Goal: Navigation & Orientation: Find specific page/section

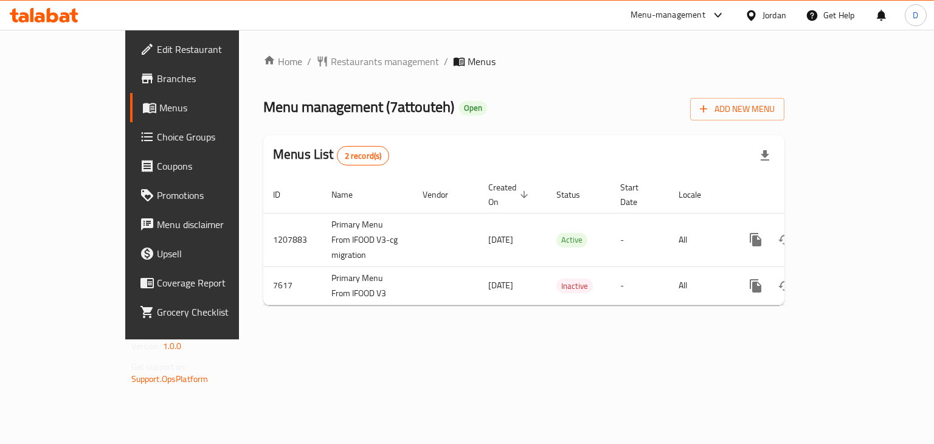
click at [756, 15] on icon at bounding box center [751, 15] width 13 height 13
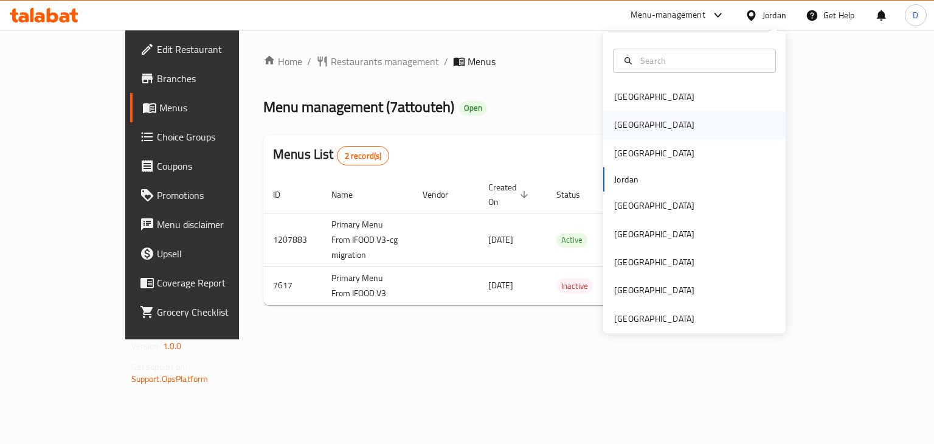
click at [630, 137] on div "[GEOGRAPHIC_DATA]" at bounding box center [654, 125] width 100 height 28
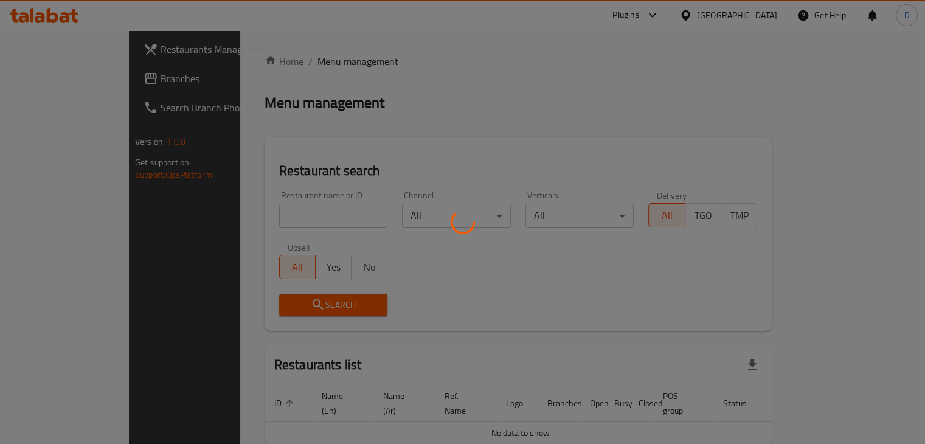
click at [75, 94] on div at bounding box center [462, 222] width 925 height 444
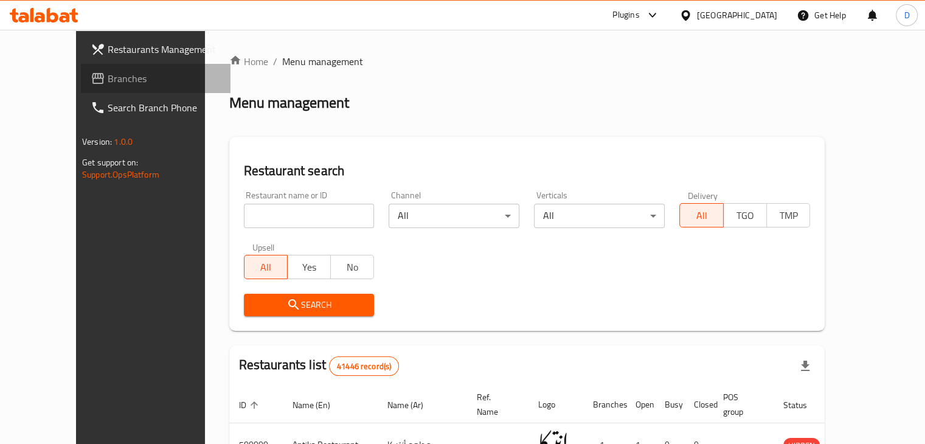
click at [108, 85] on span "Branches" at bounding box center [164, 78] width 113 height 15
